Goal: Information Seeking & Learning: Learn about a topic

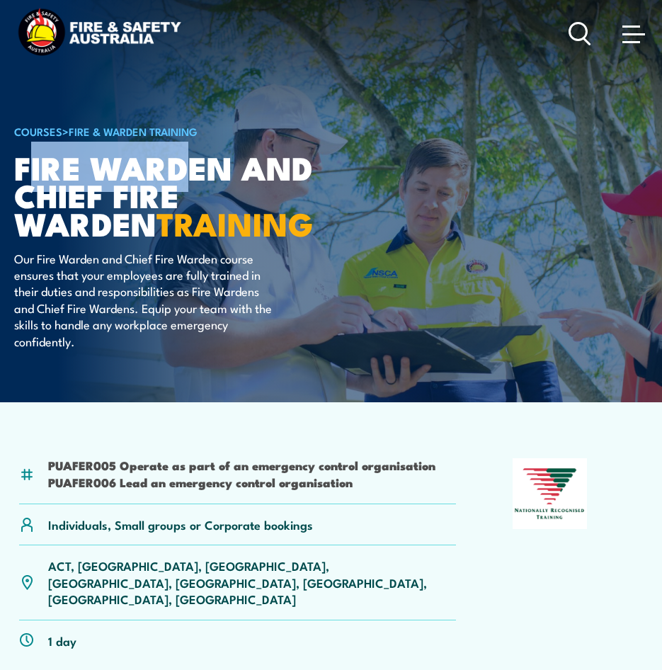
drag, startPoint x: 23, startPoint y: 171, endPoint x: 186, endPoint y: 178, distance: 162.3
click at [186, 178] on h1 "Fire Warden and Chief Fire Warden TRAINING" at bounding box center [189, 194] width 350 height 83
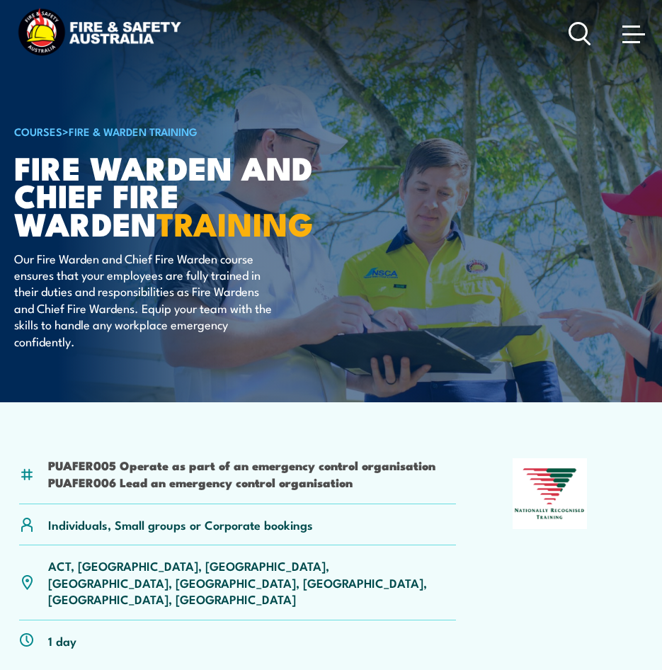
drag, startPoint x: 186, startPoint y: 178, endPoint x: 310, endPoint y: 201, distance: 126.8
click at [311, 201] on h1 "Fire Warden and Chief Fire Warden TRAINING" at bounding box center [189, 194] width 350 height 83
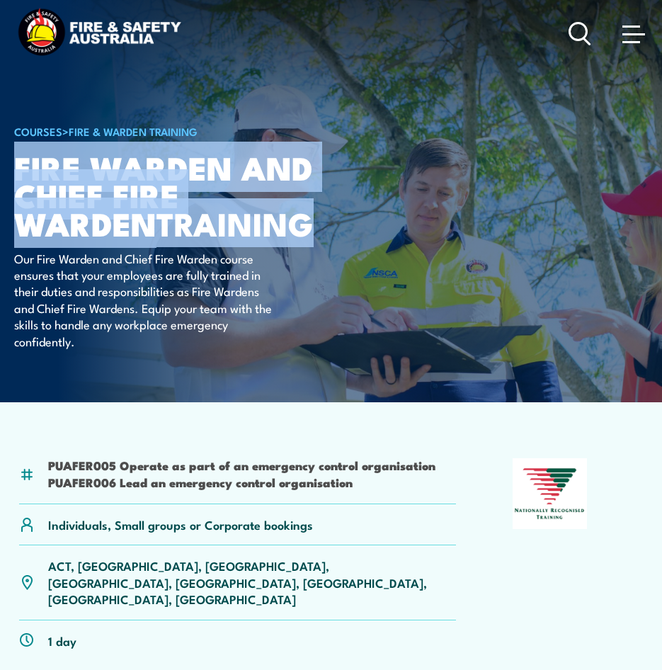
drag, startPoint x: 170, startPoint y: 228, endPoint x: 21, endPoint y: 176, distance: 157.7
click at [21, 176] on h1 "Fire Warden and Chief Fire Warden TRAINING" at bounding box center [189, 194] width 350 height 83
copy h1 "Fire Warden and Chief Fire Warden TRAINING"
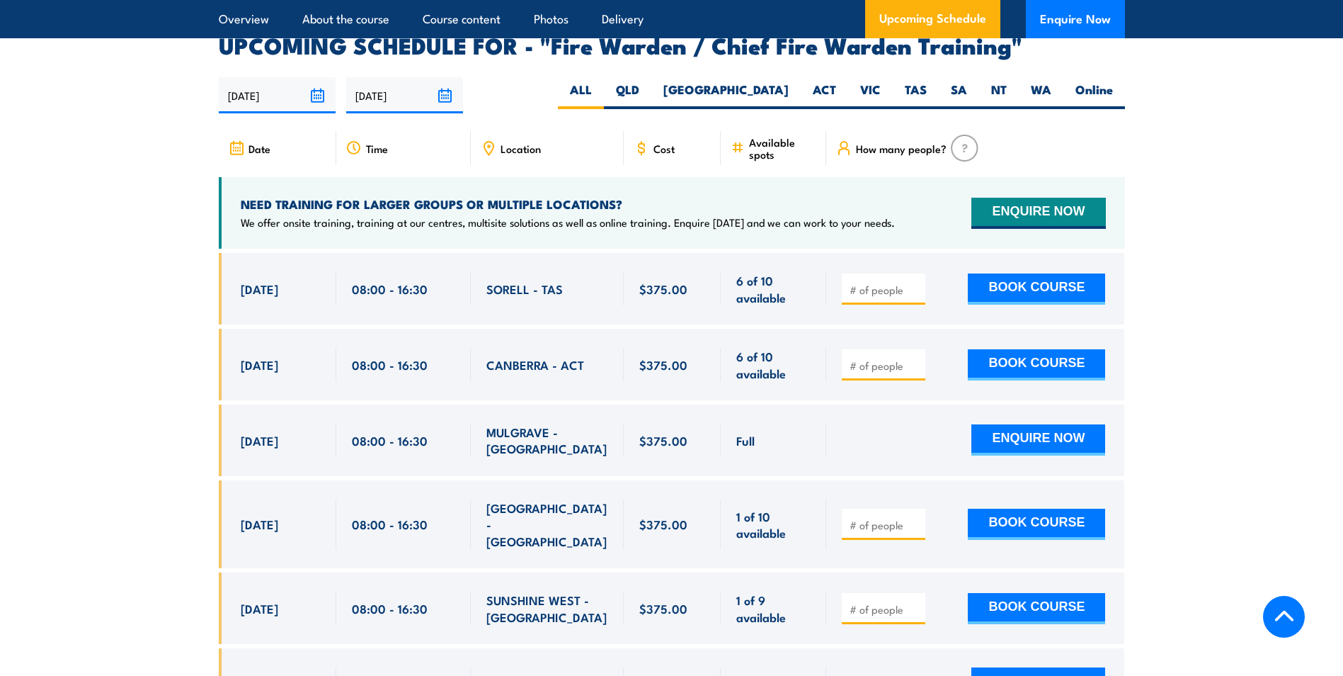
scroll to position [2479, 0]
